Goal: Transaction & Acquisition: Purchase product/service

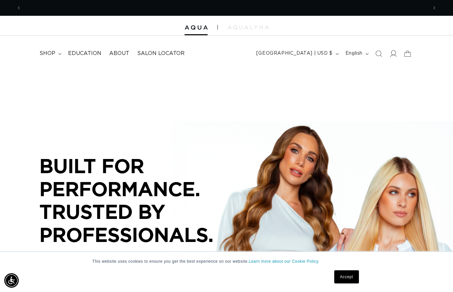
scroll to position [0, 406]
click at [392, 55] on icon at bounding box center [393, 53] width 7 height 7
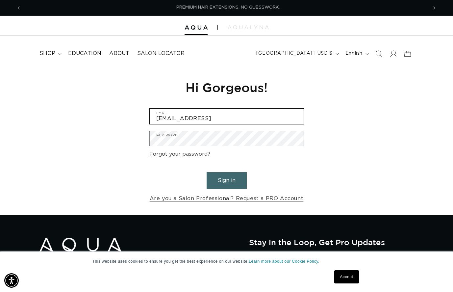
scroll to position [0, 406]
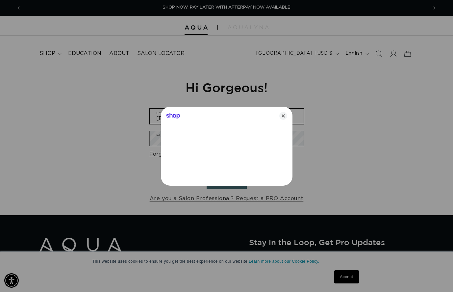
type input "colormemadd@yahoo.com"
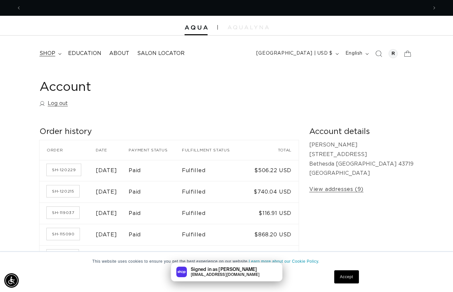
scroll to position [0, 406]
click at [45, 51] on span "shop" at bounding box center [47, 53] width 16 height 7
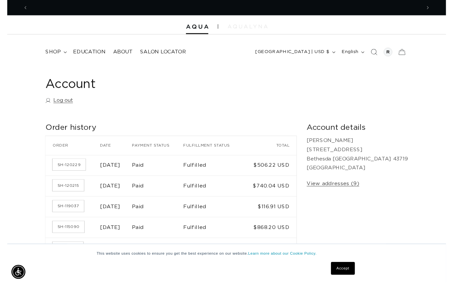
scroll to position [0, 813]
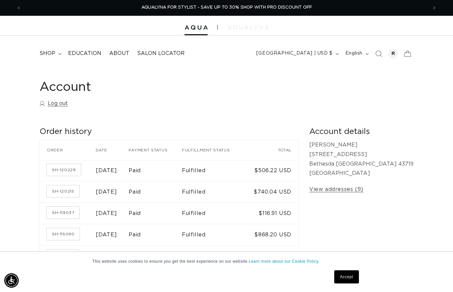
click at [251, 27] on img at bounding box center [248, 27] width 41 height 4
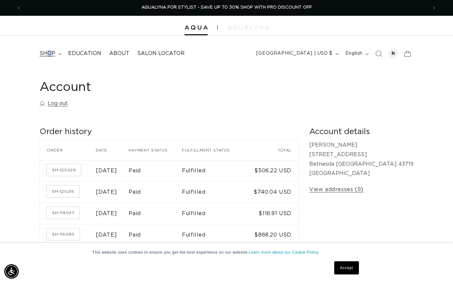
click at [49, 53] on span "shop" at bounding box center [47, 53] width 16 height 7
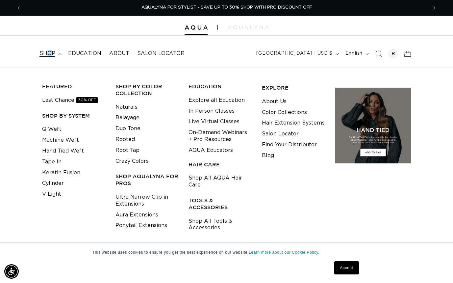
click at [132, 211] on link "Aura Extensions" at bounding box center [136, 214] width 43 height 11
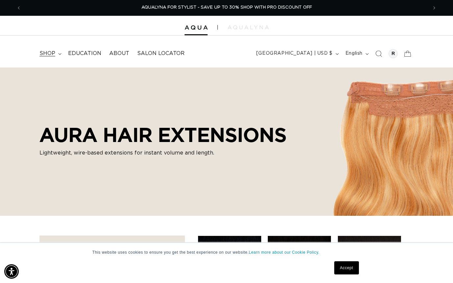
click at [50, 52] on span "shop" at bounding box center [47, 53] width 16 height 7
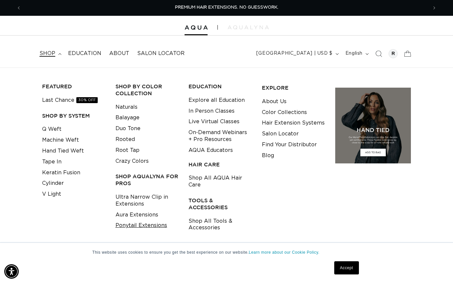
click at [133, 221] on link "Ponytail Extensions" at bounding box center [141, 225] width 52 height 11
